Goal: Use online tool/utility

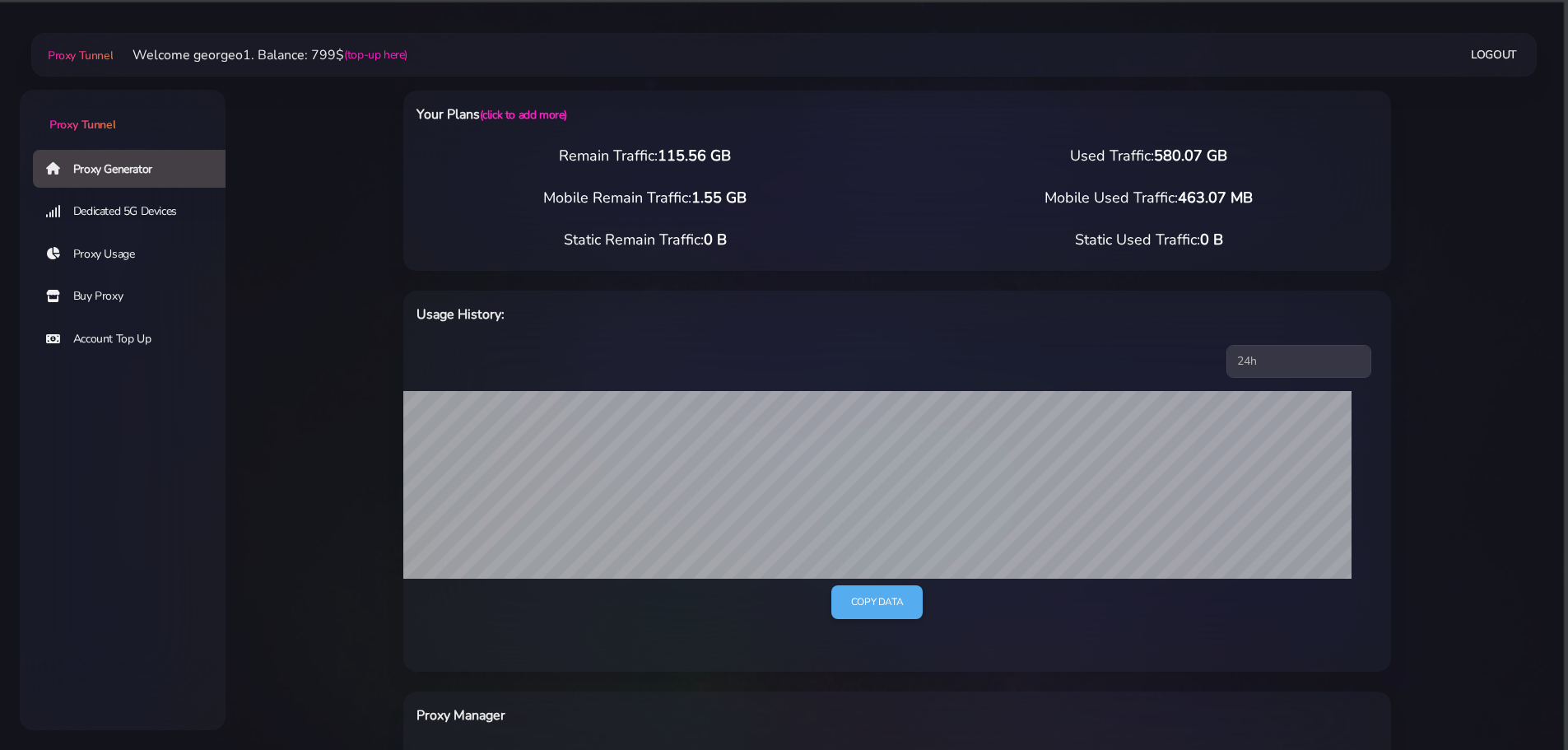
select select "US"
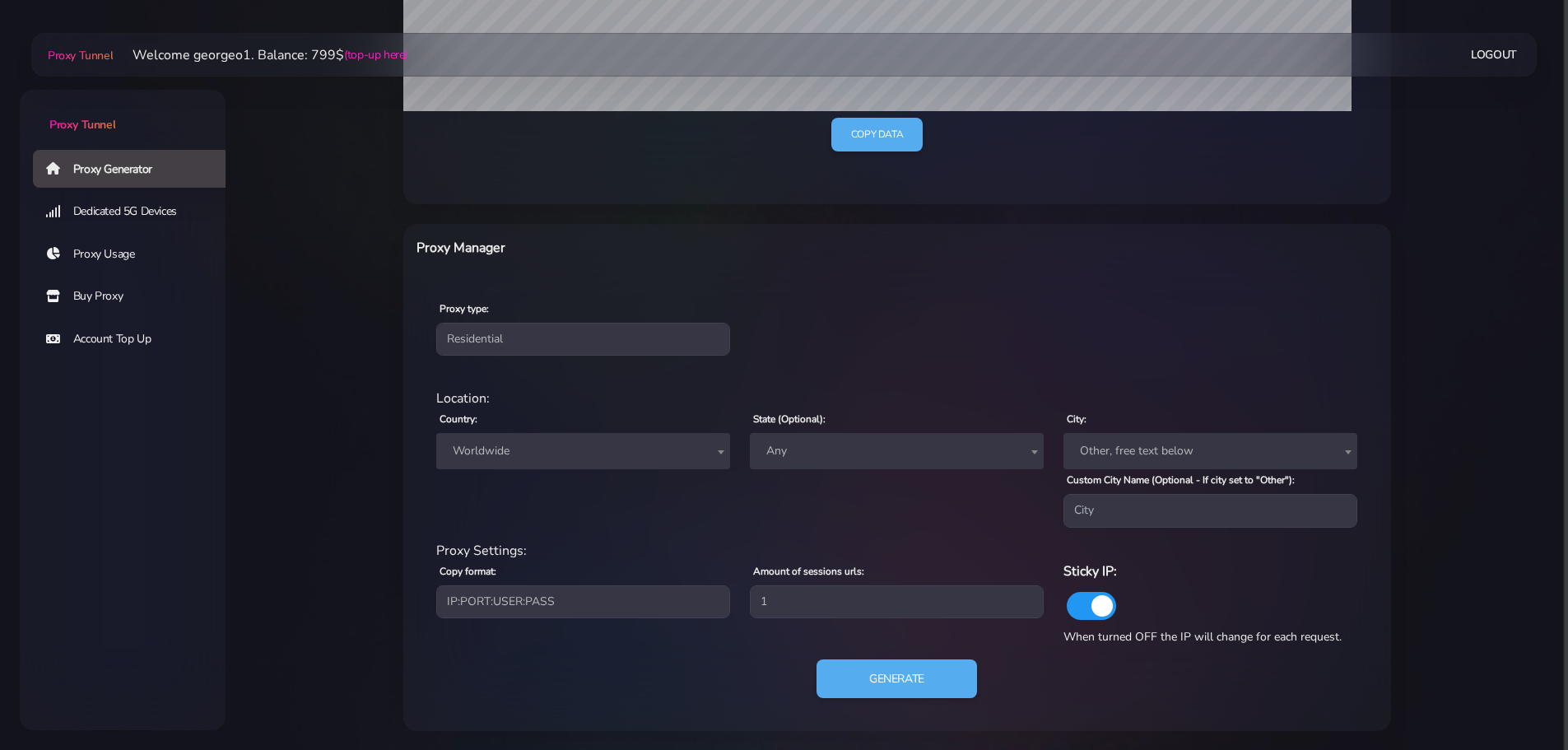
scroll to position [469, 0]
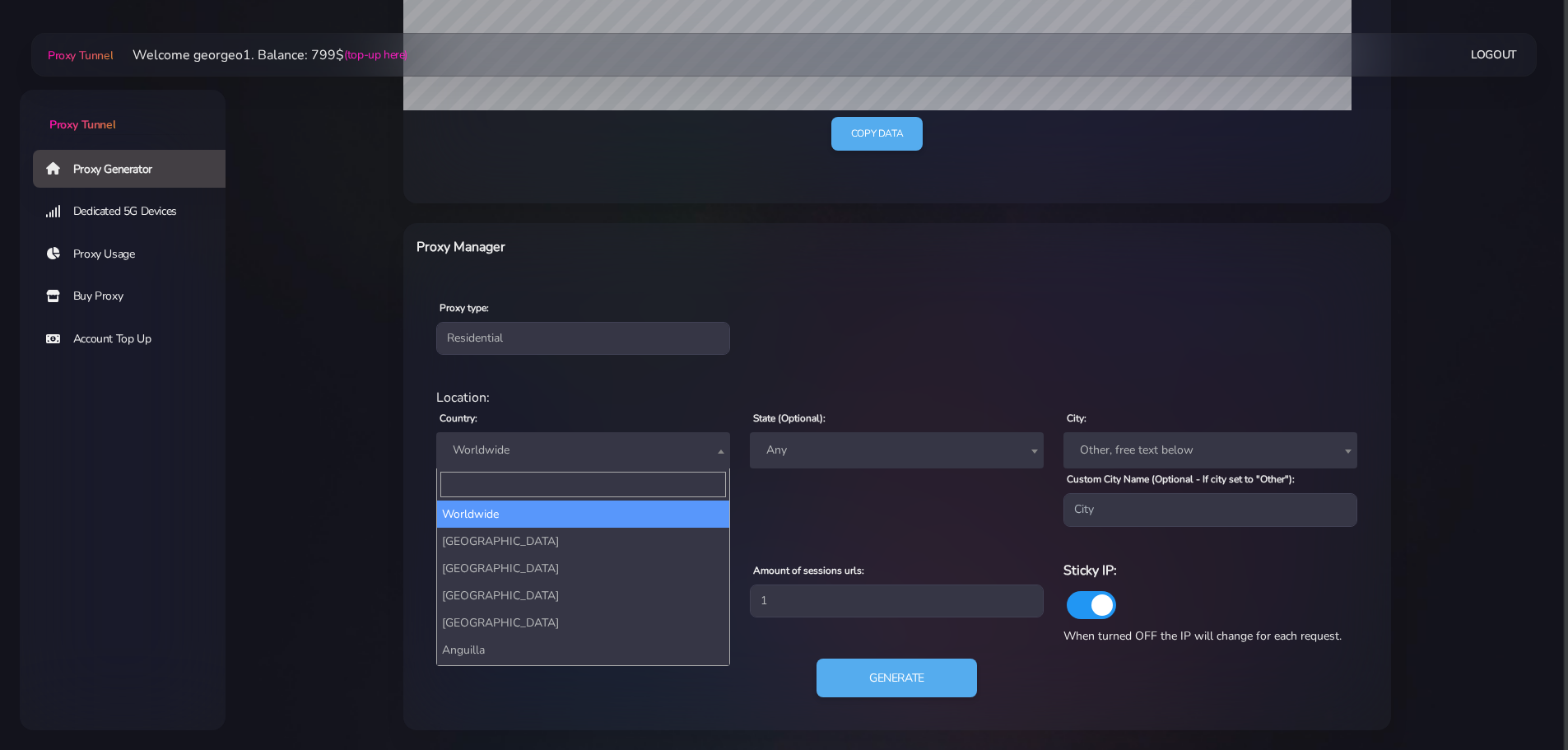
click at [526, 448] on span "Worldwide" at bounding box center [583, 450] width 274 height 23
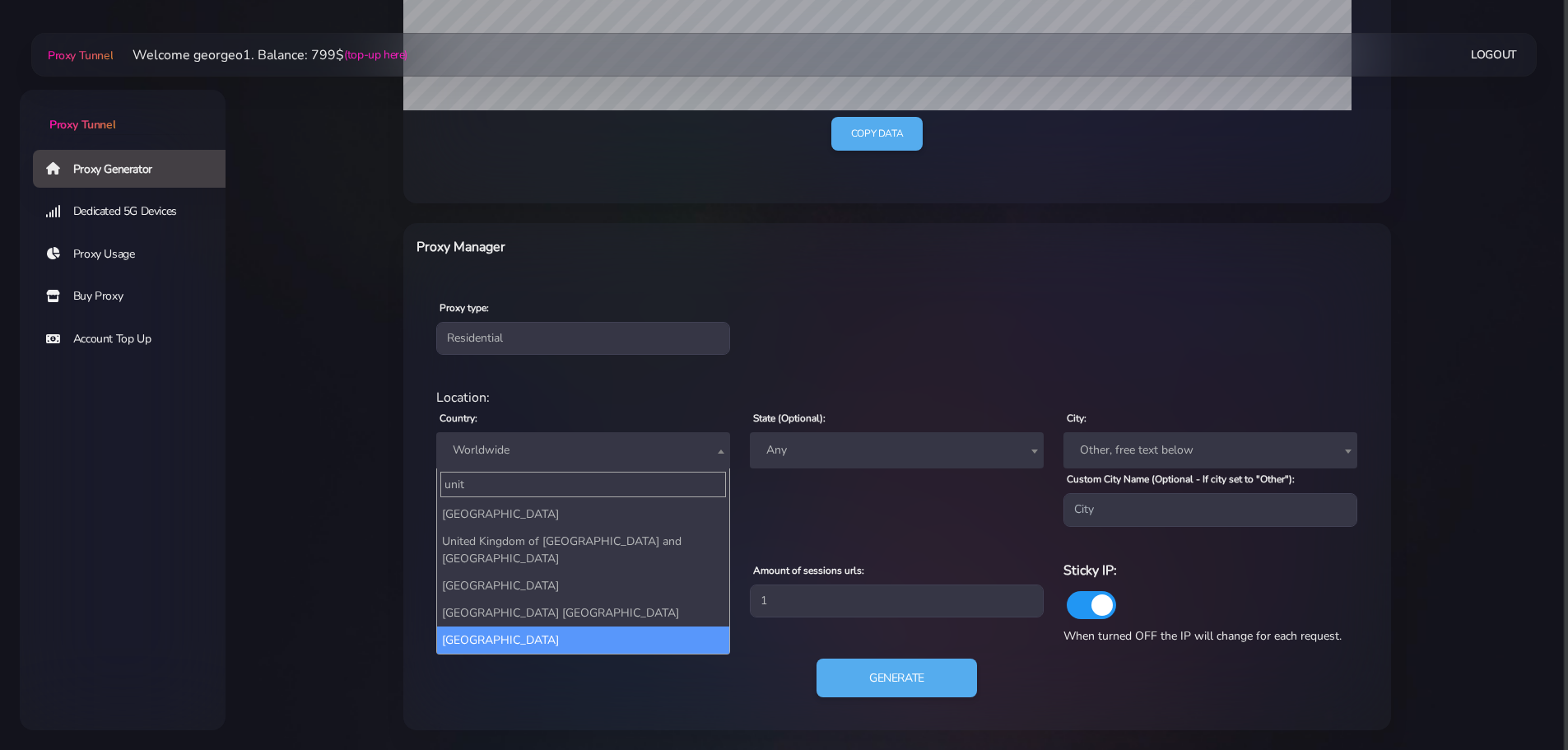
type input "unit"
select select "US"
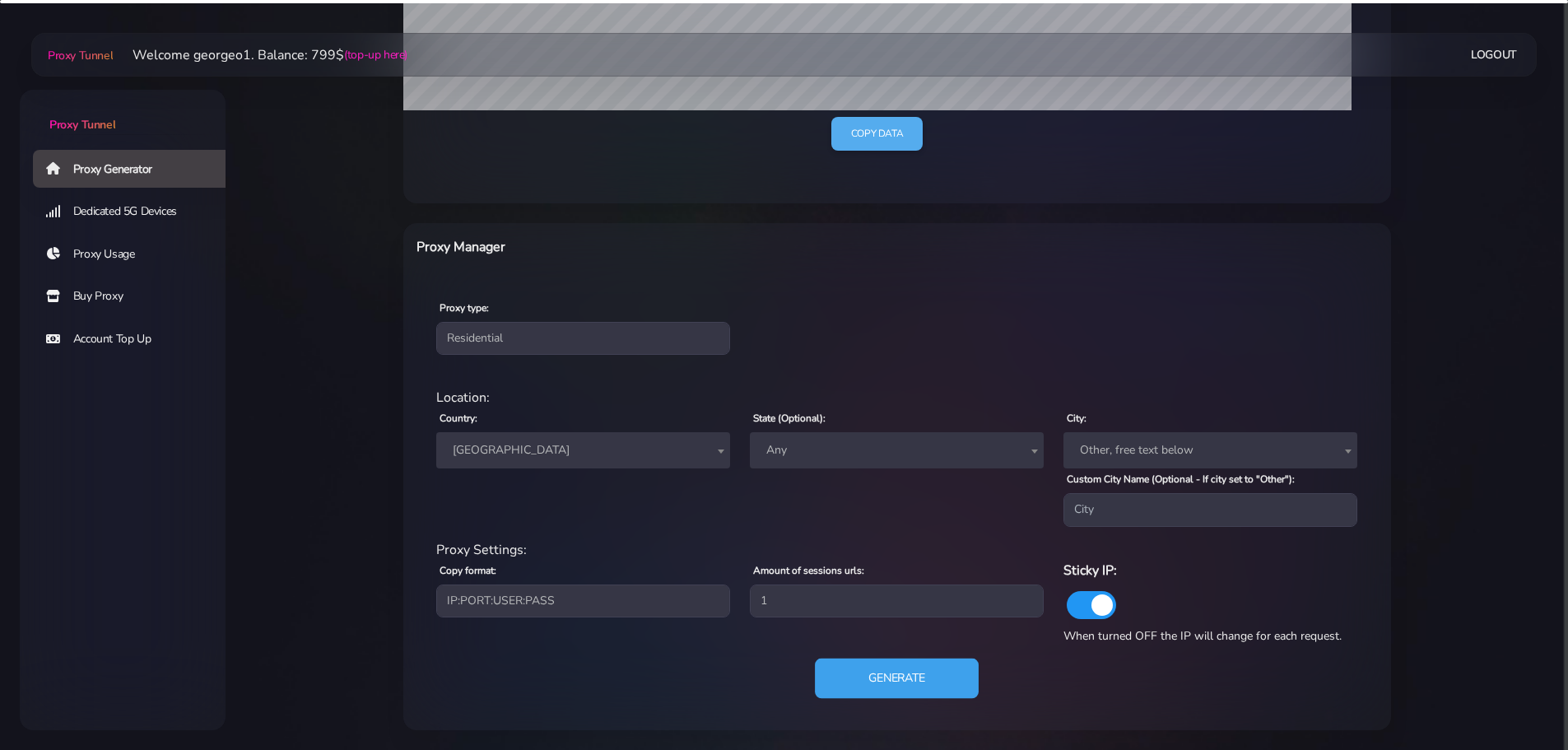
click at [888, 680] on button "Generate" at bounding box center [896, 678] width 164 height 41
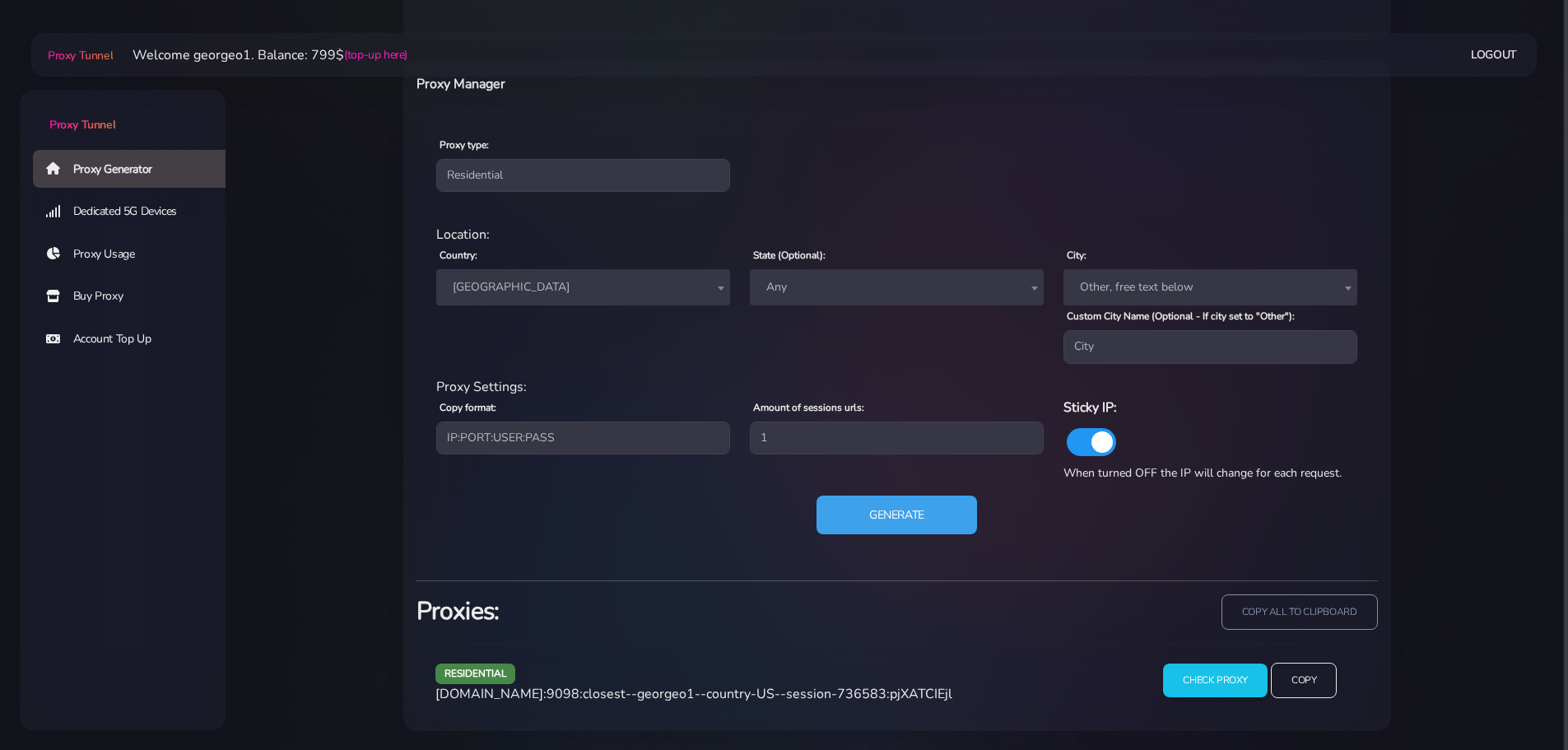
scroll to position [632, 0]
click at [1307, 680] on input "Copy" at bounding box center [1304, 680] width 67 height 36
